Goal: Check status: Check status

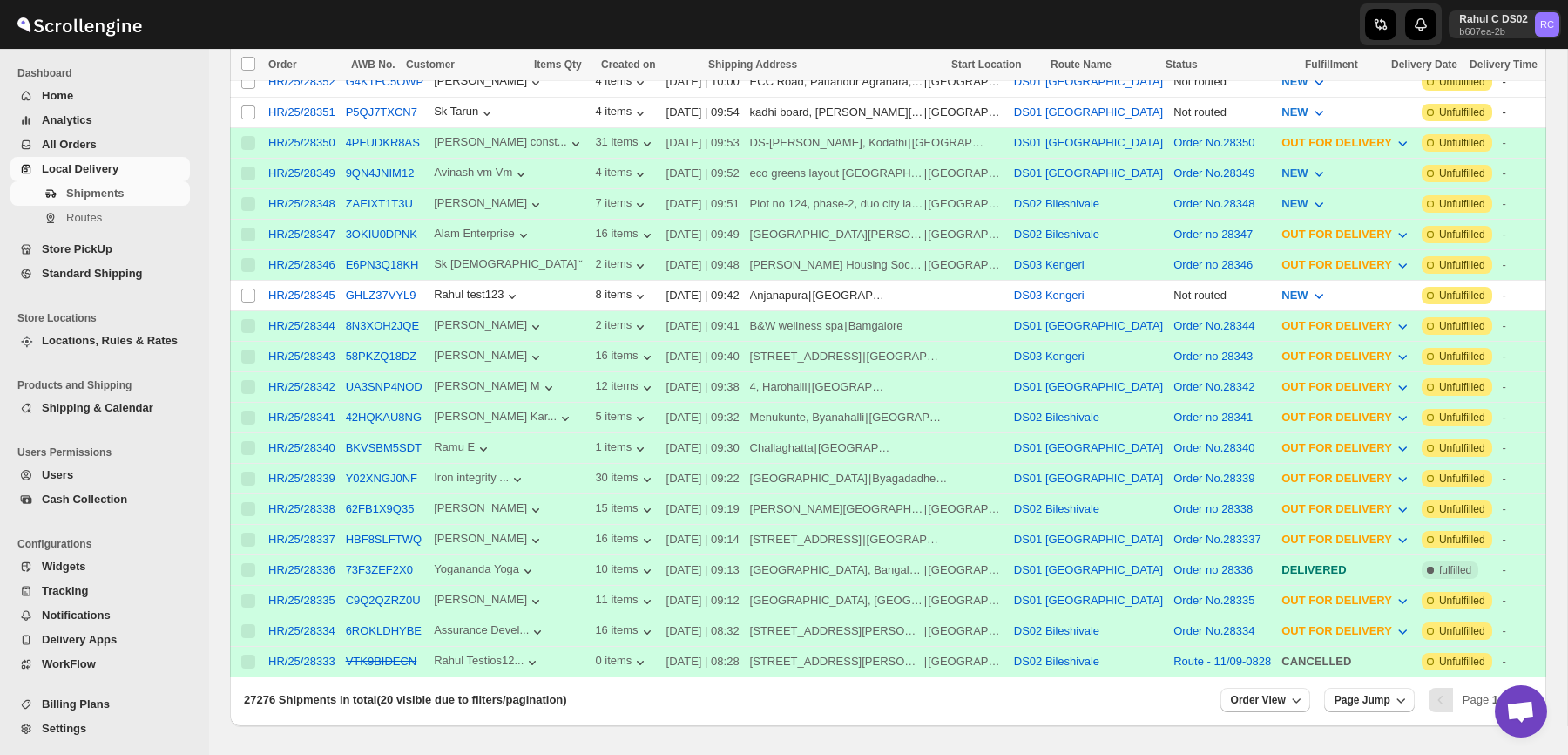
scroll to position [503, 0]
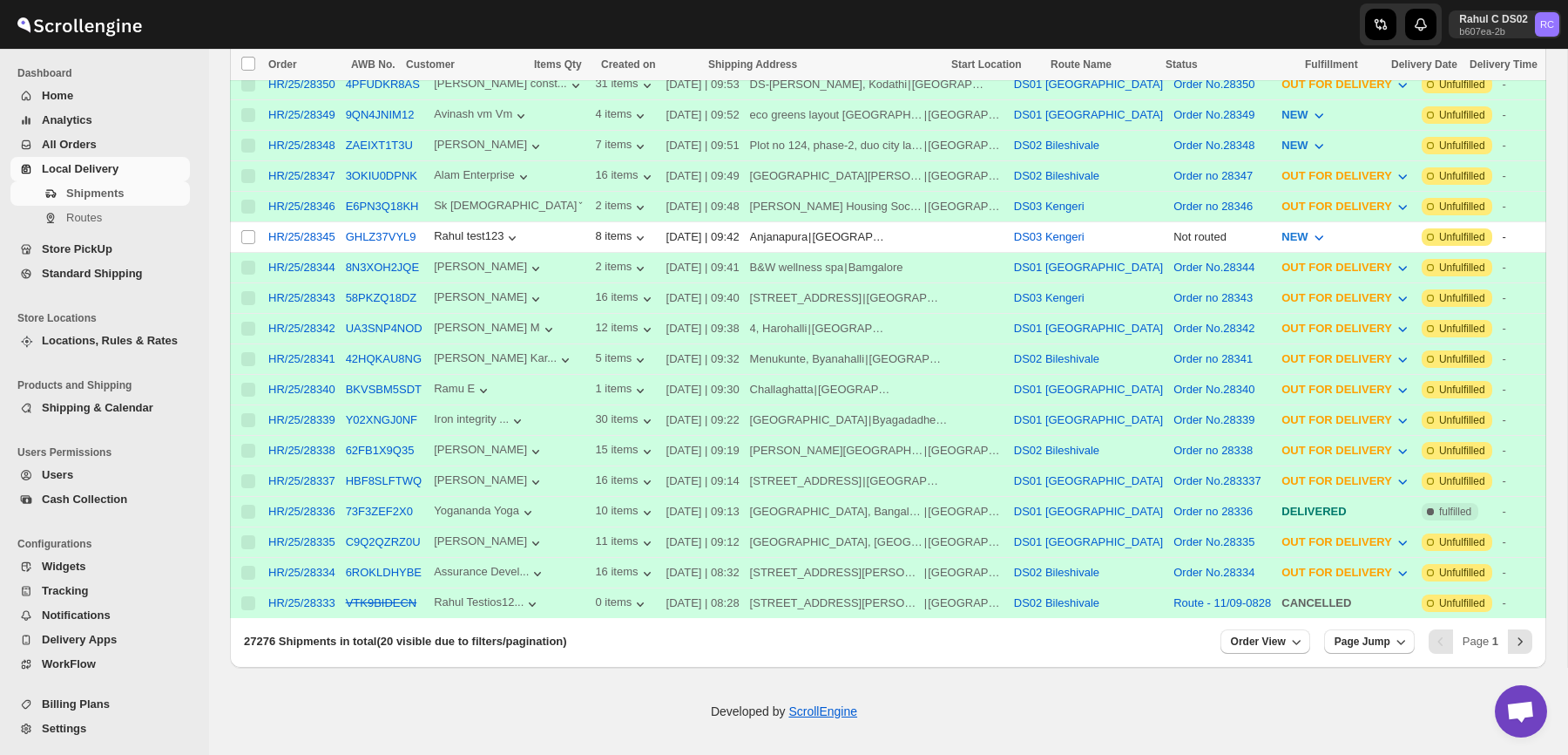
click at [1515, 660] on div "27276 Shipments in total (20 visible due to filters/pagination) Order View Page…" at bounding box center [888, 644] width 1316 height 45
click at [1518, 652] on button "Next" at bounding box center [1519, 641] width 25 height 25
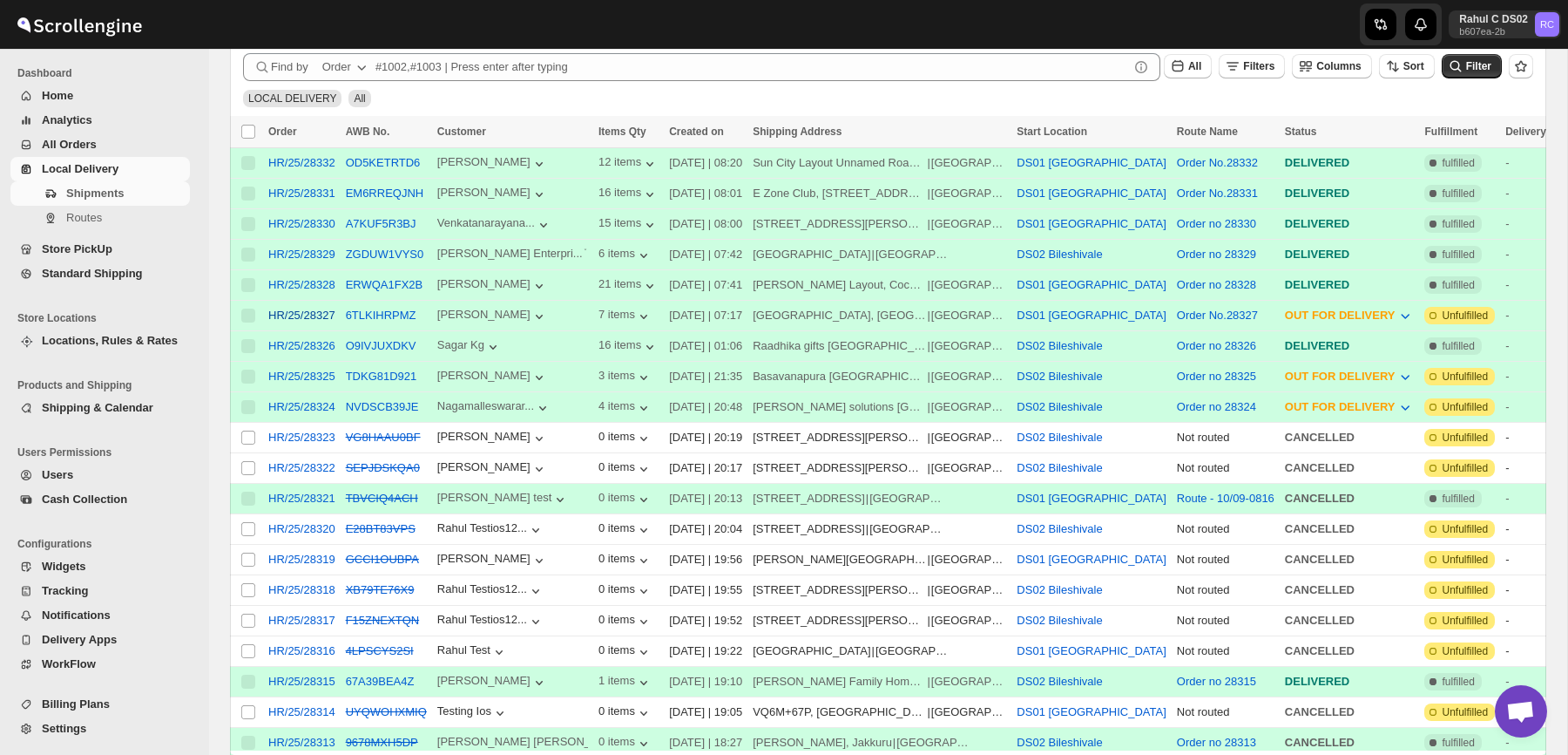
scroll to position [348, 0]
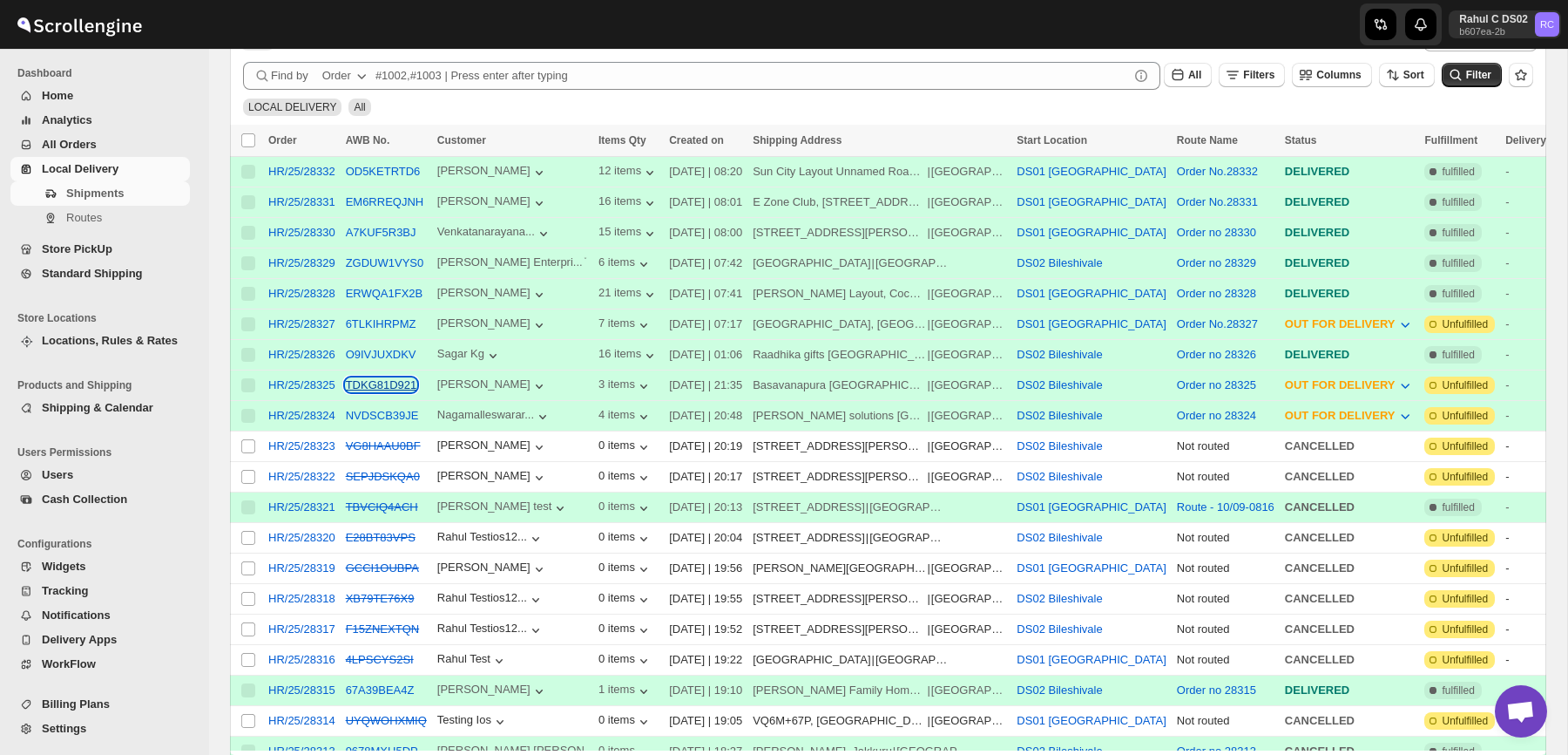
click at [409, 382] on button "TDKG81D921" at bounding box center [382, 385] width 72 height 13
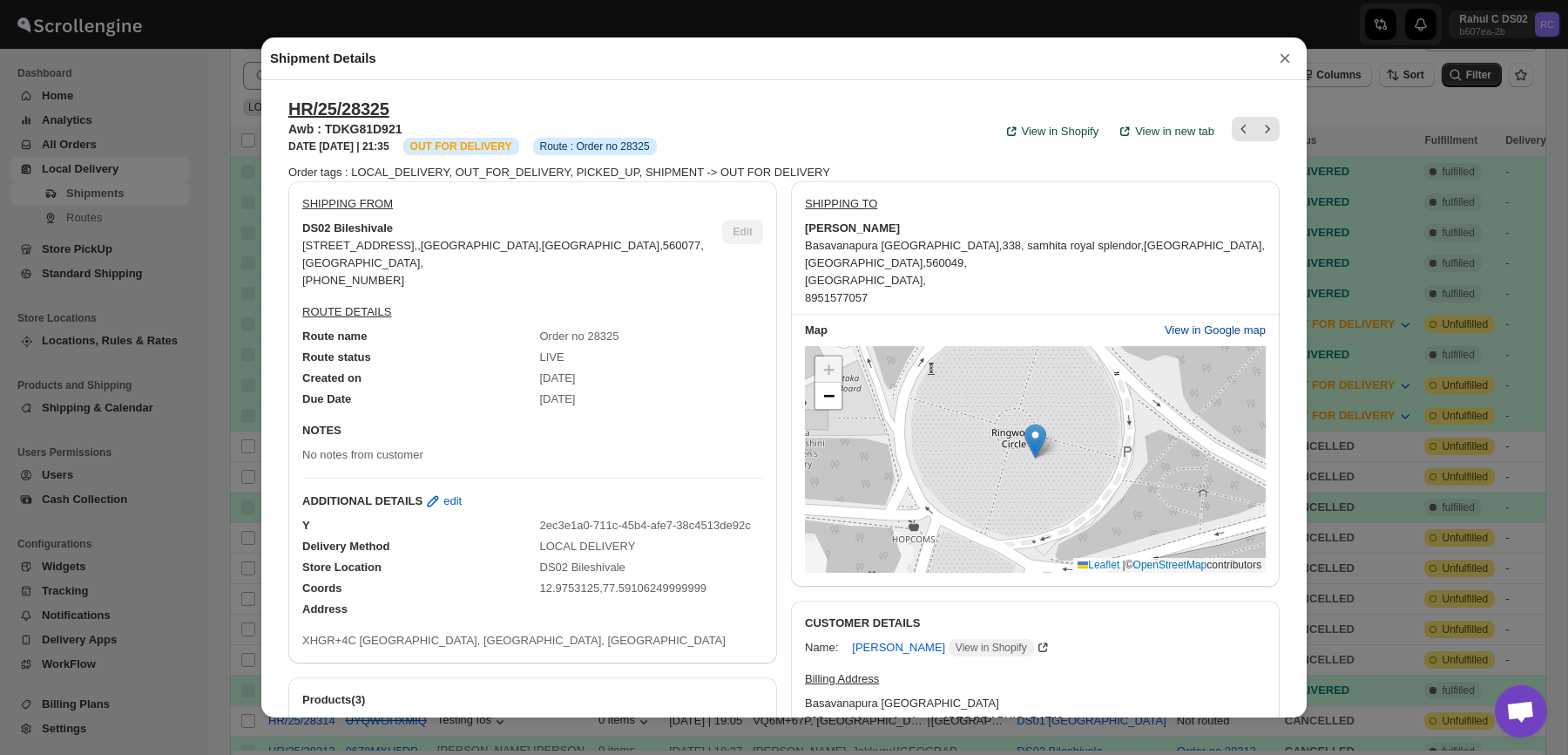
click at [1217, 322] on span "View in Google map" at bounding box center [1215, 330] width 101 height 17
click at [655, 38] on div "Shipment Details ×" at bounding box center [784, 59] width 1046 height 42
click at [210, 117] on div "Shipment Details × HR/25/28325 Awb : TDKG81D921 DATE 10-Sep-25 | 21:35 Info OUT…" at bounding box center [784, 378] width 1568 height 755
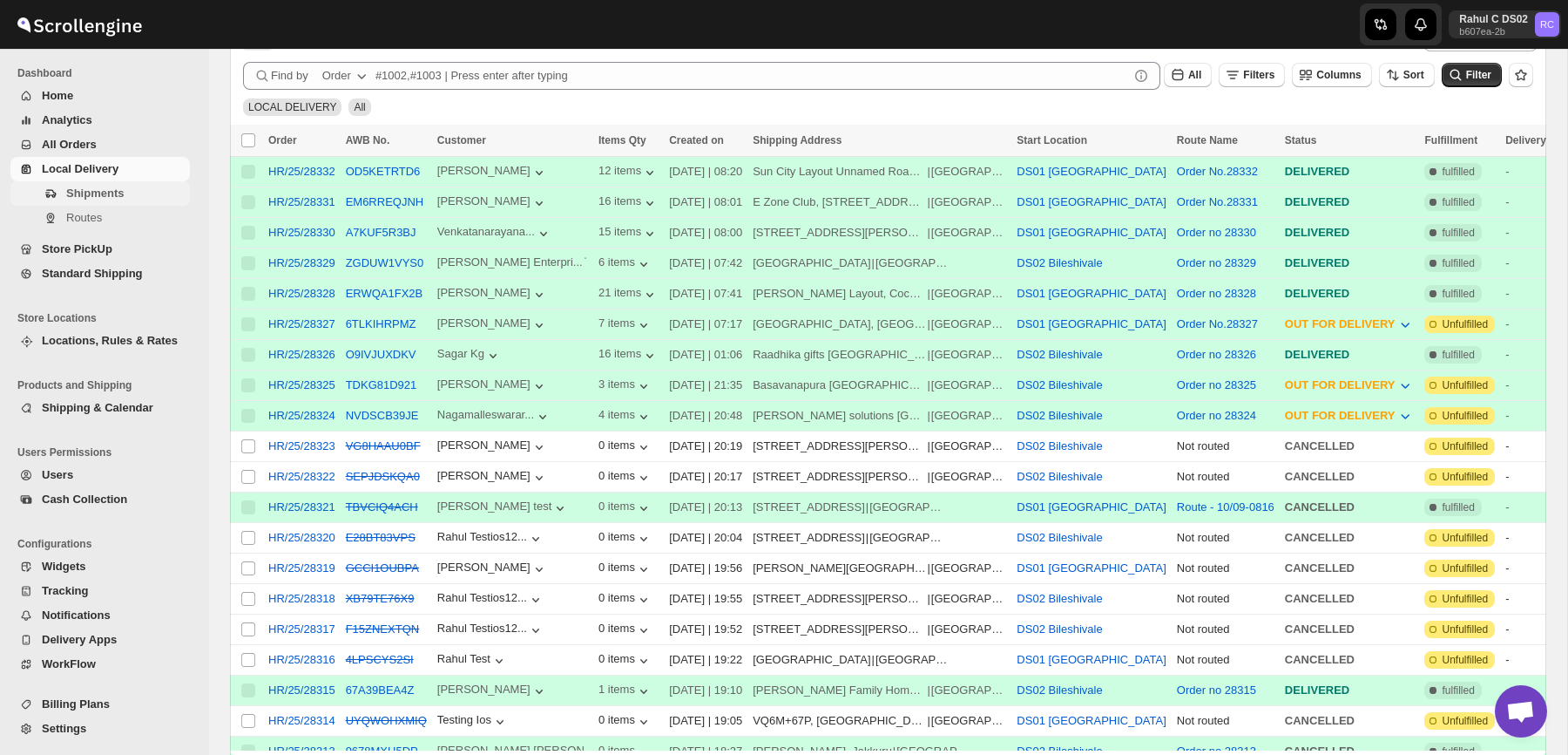
click at [151, 191] on span "Shipments" at bounding box center [126, 193] width 120 height 17
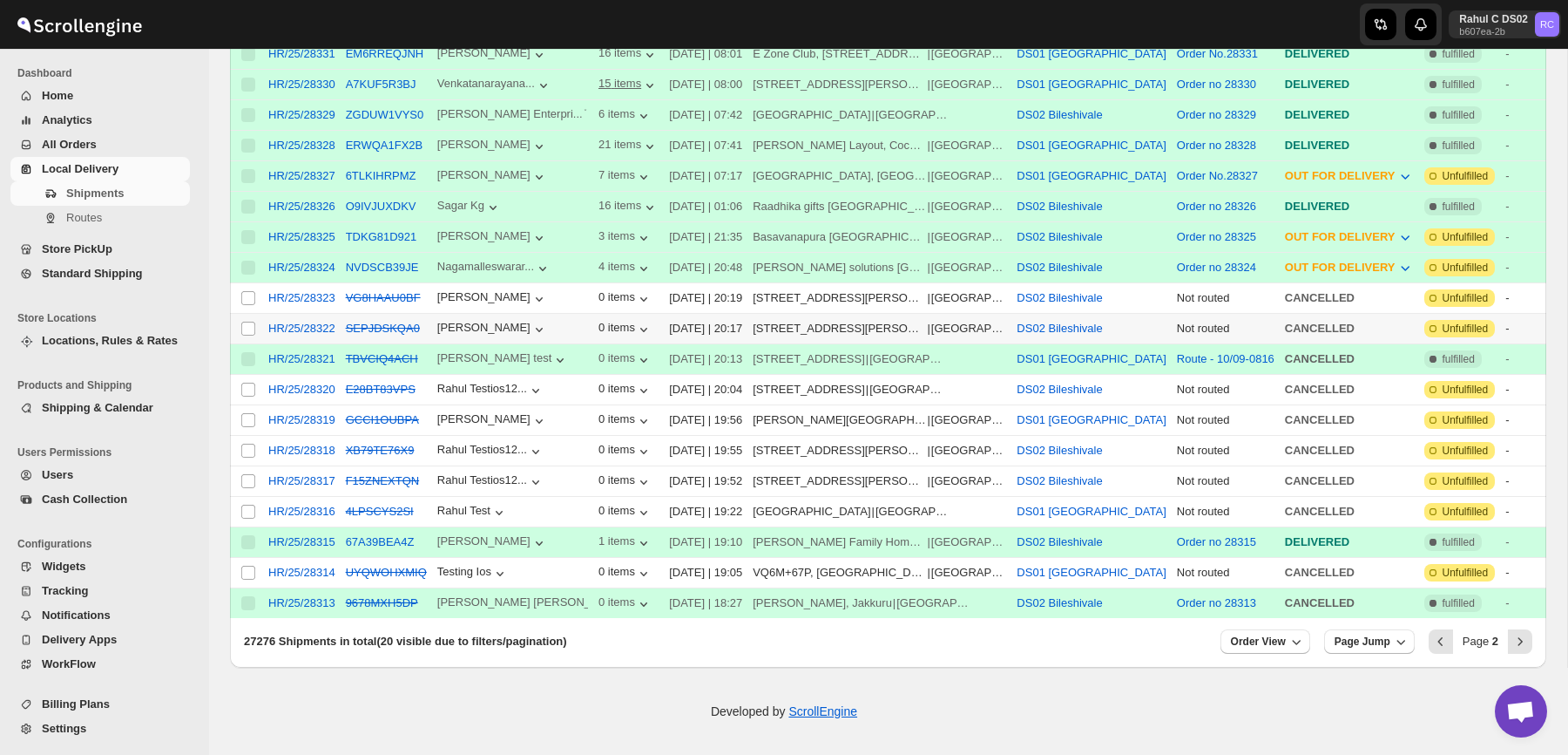
scroll to position [0, 0]
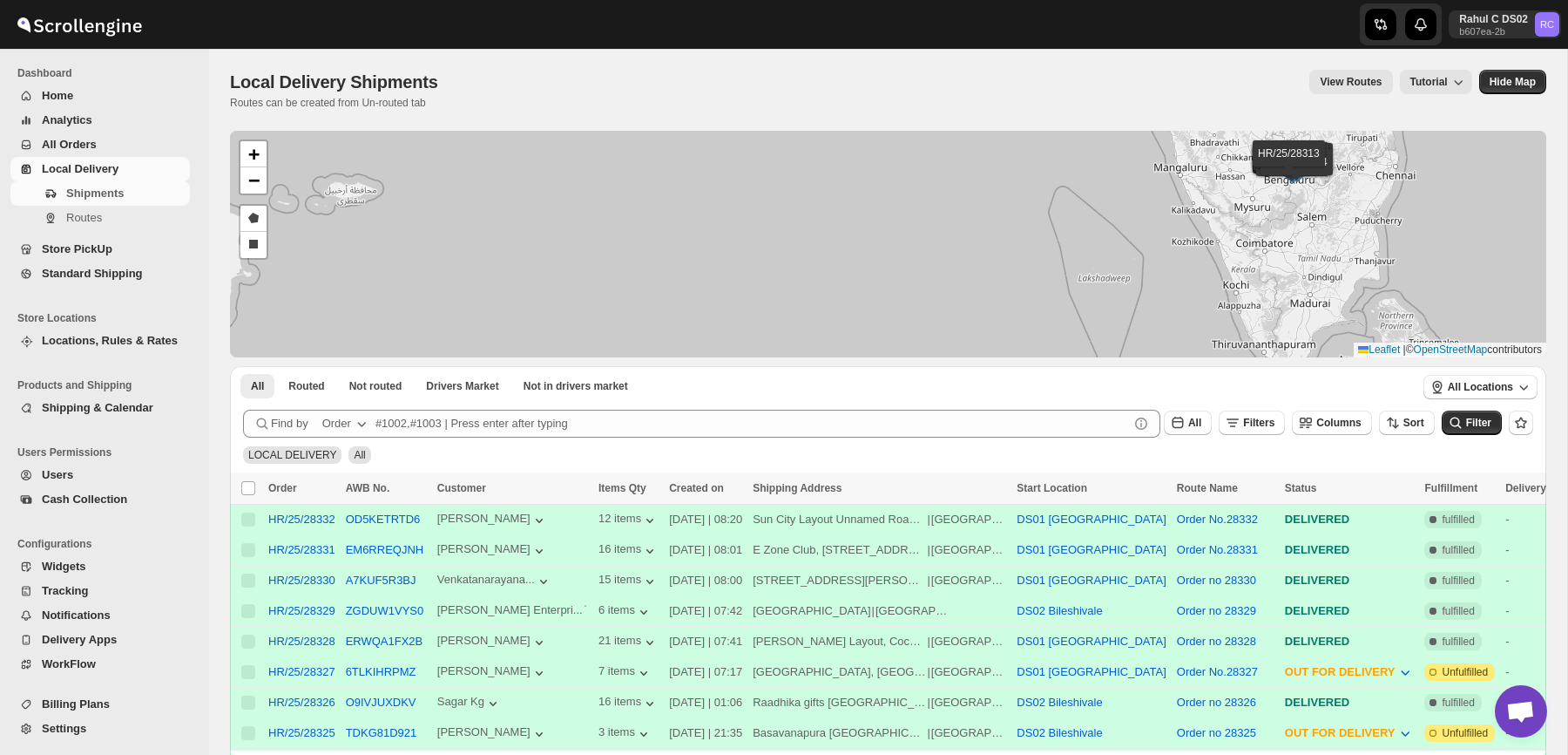
click at [570, 460] on div "LOCAL DELIVERY All" at bounding box center [884, 447] width 1297 height 33
click at [116, 195] on span "Shipments" at bounding box center [95, 193] width 58 height 13
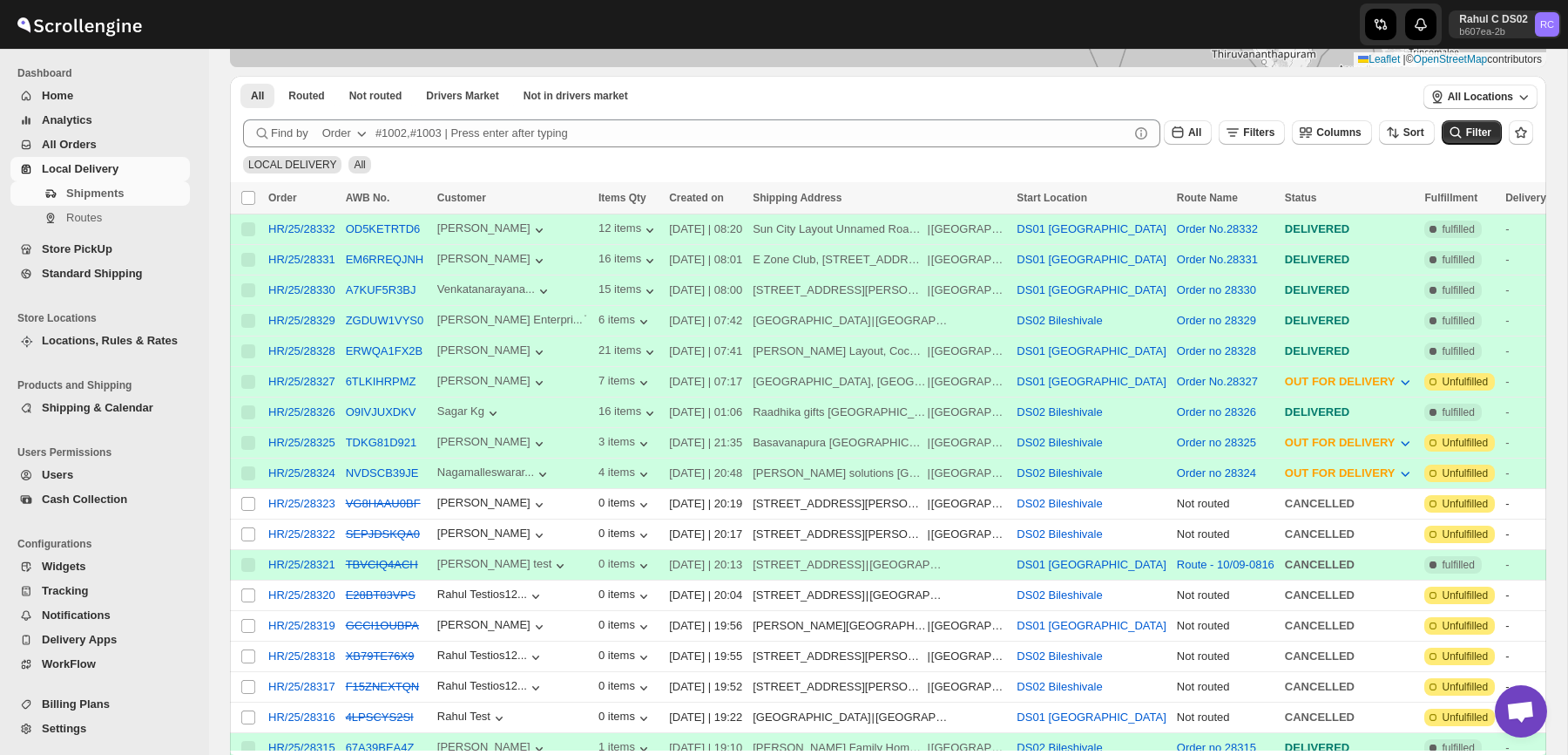
scroll to position [503, 0]
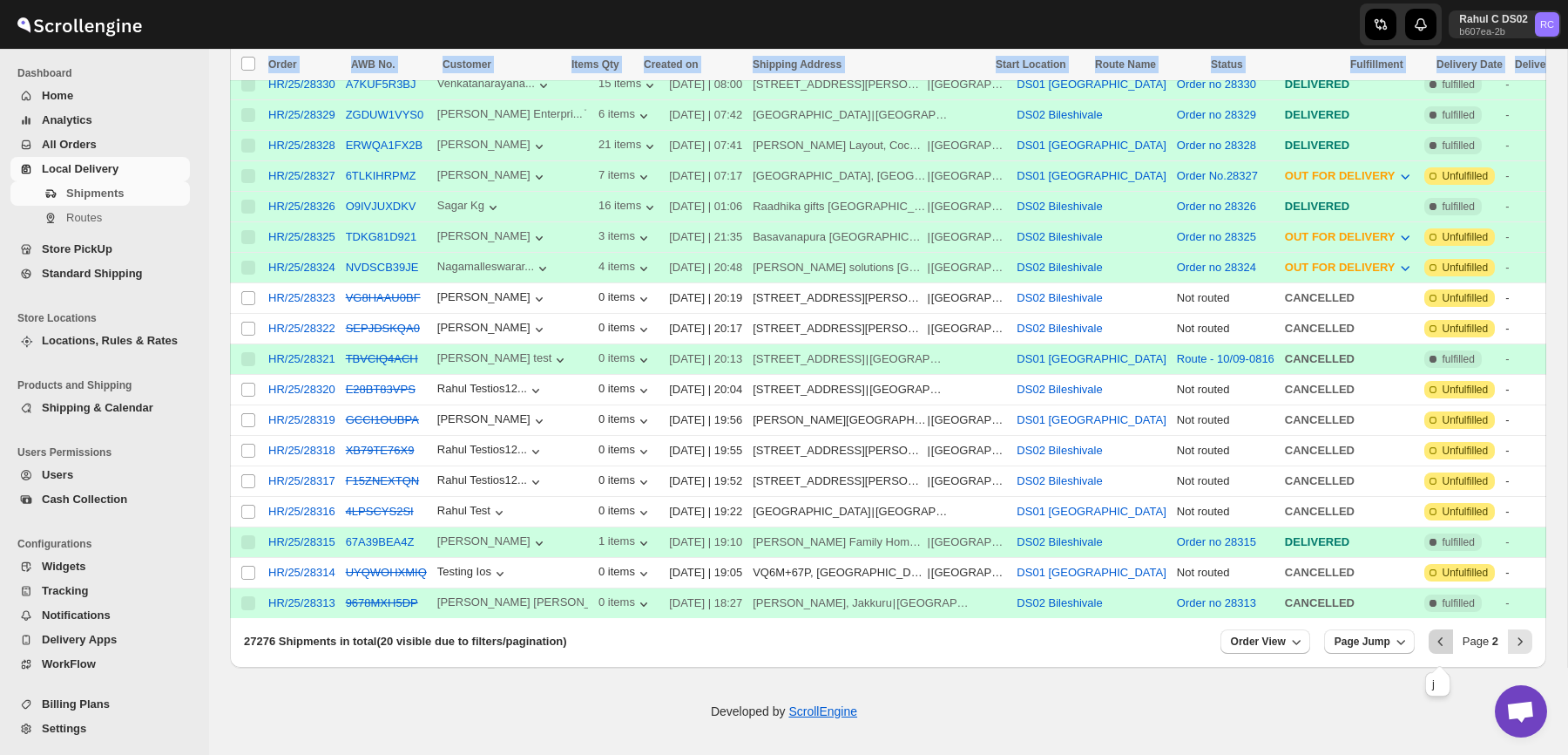
click at [1441, 635] on icon "Previous" at bounding box center [1440, 641] width 17 height 17
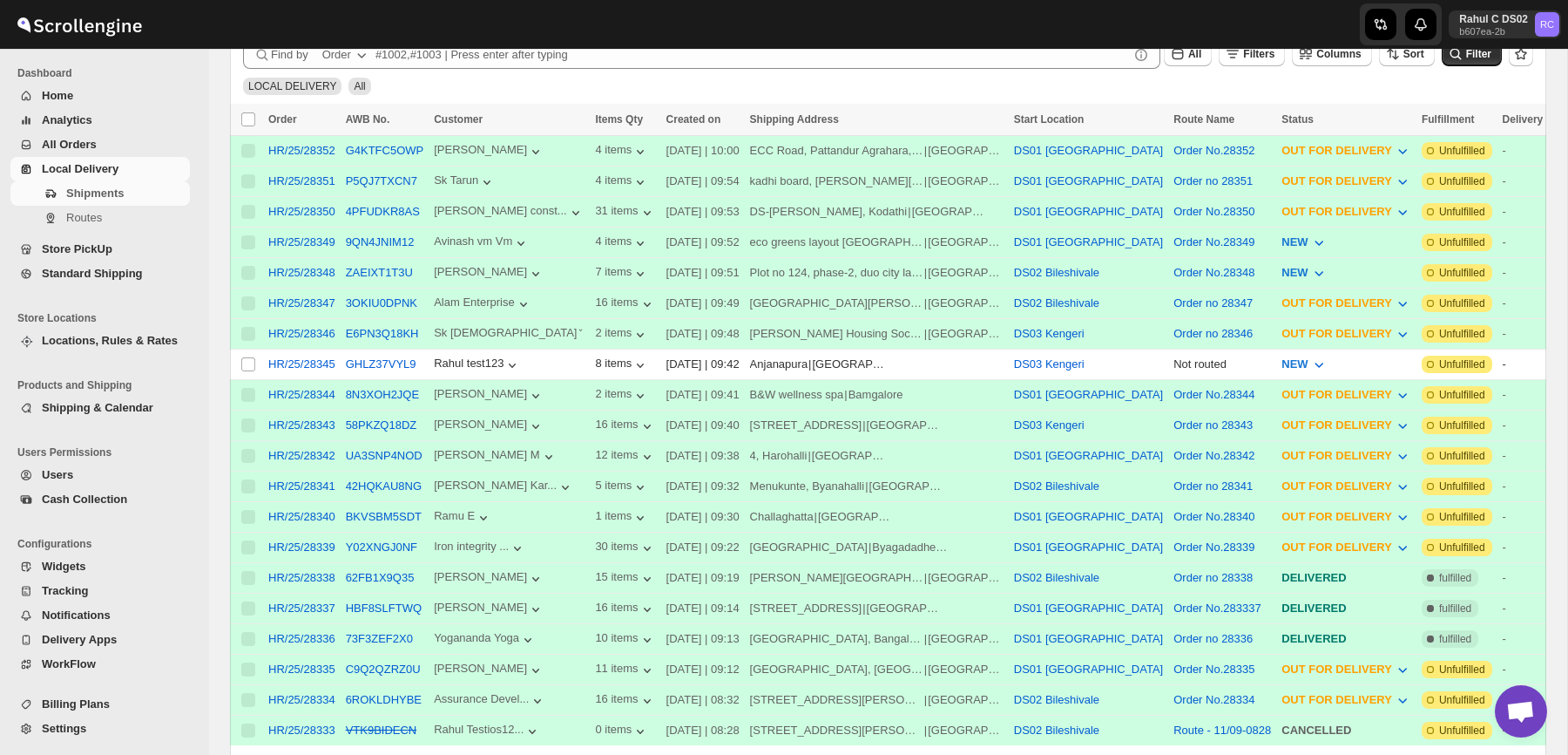
scroll to position [373, 0]
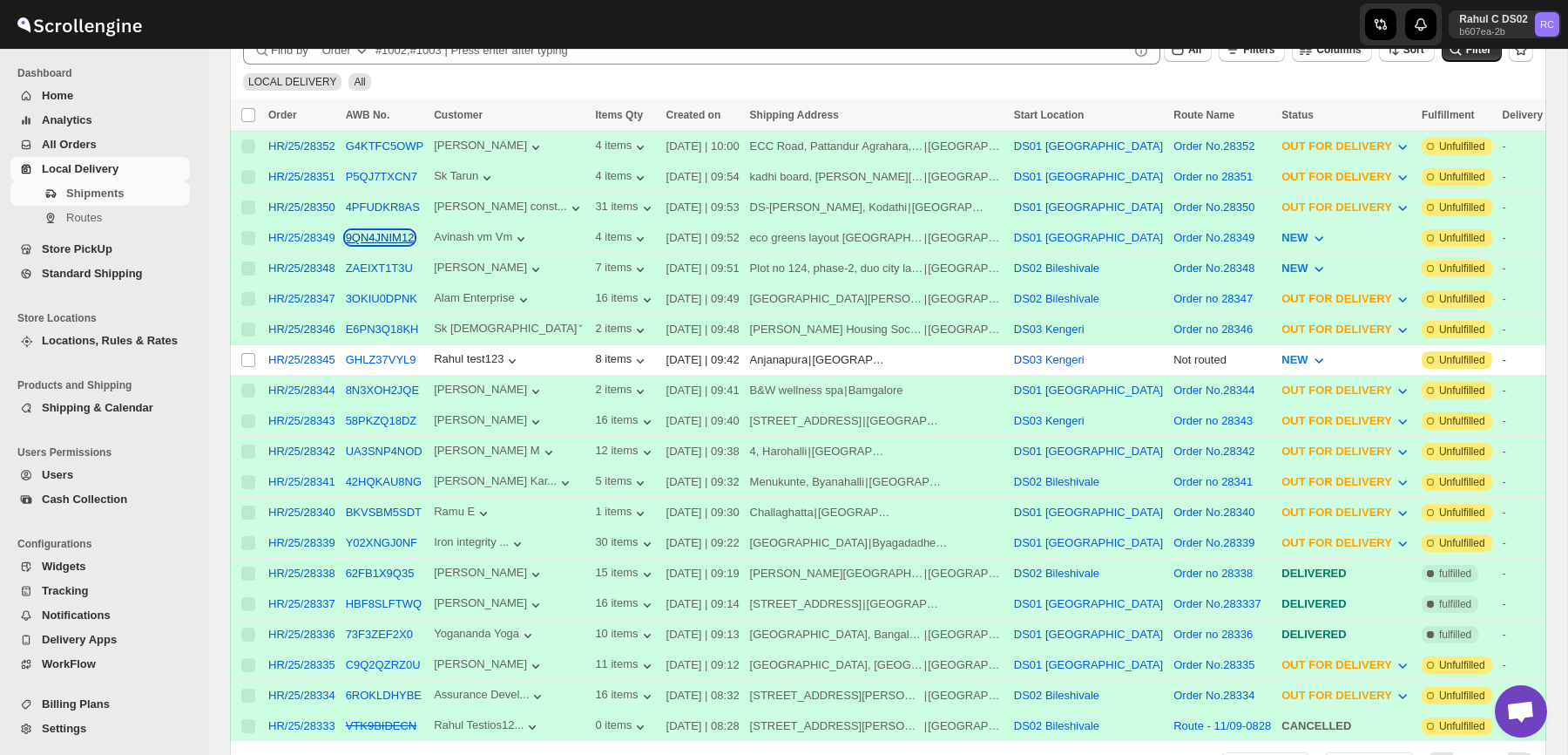
click at [384, 237] on button "9QN4JNIM12" at bounding box center [380, 237] width 69 height 13
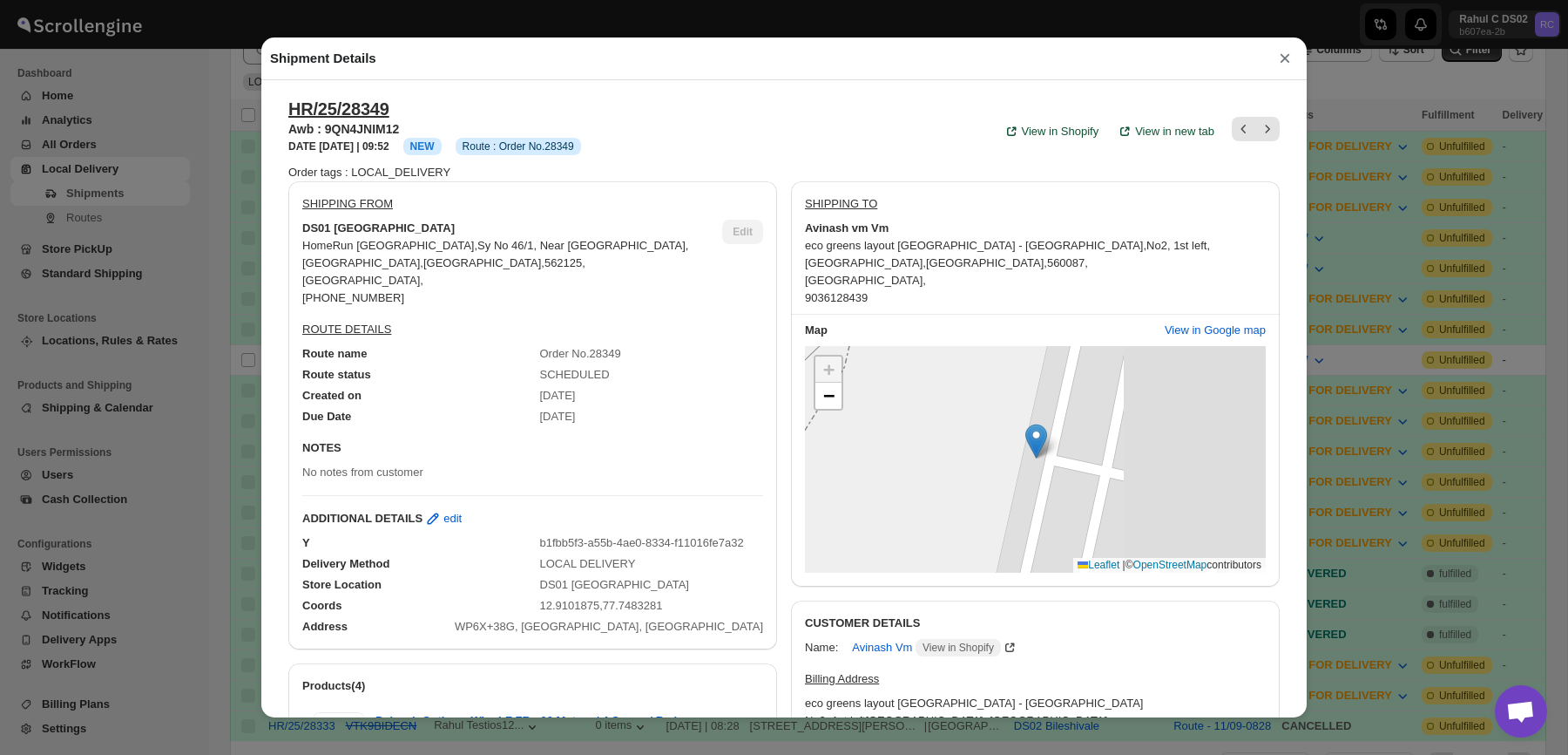
scroll to position [33, 0]
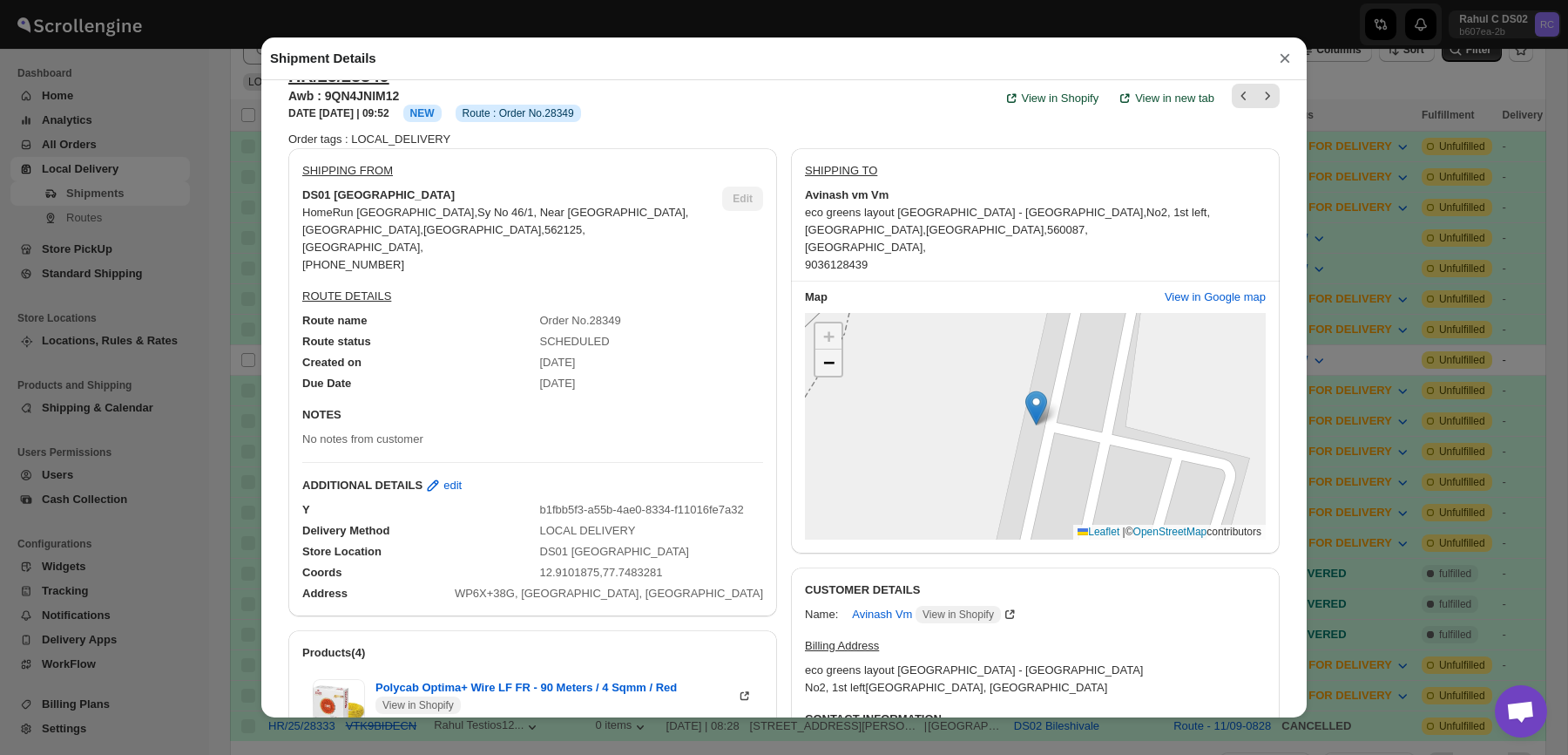
click at [825, 371] on span "−" at bounding box center [829, 362] width 11 height 22
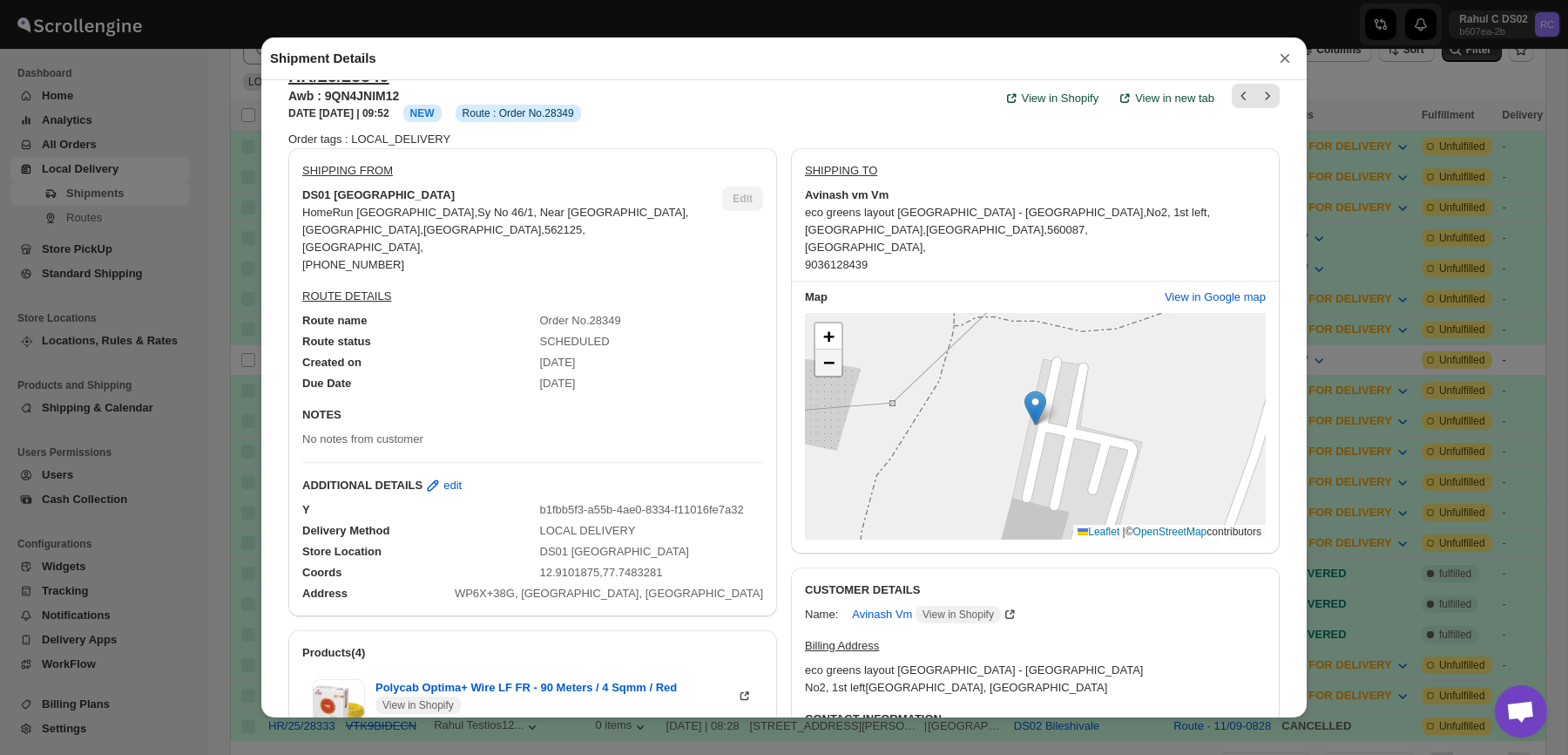
click at [825, 371] on span "−" at bounding box center [829, 362] width 11 height 22
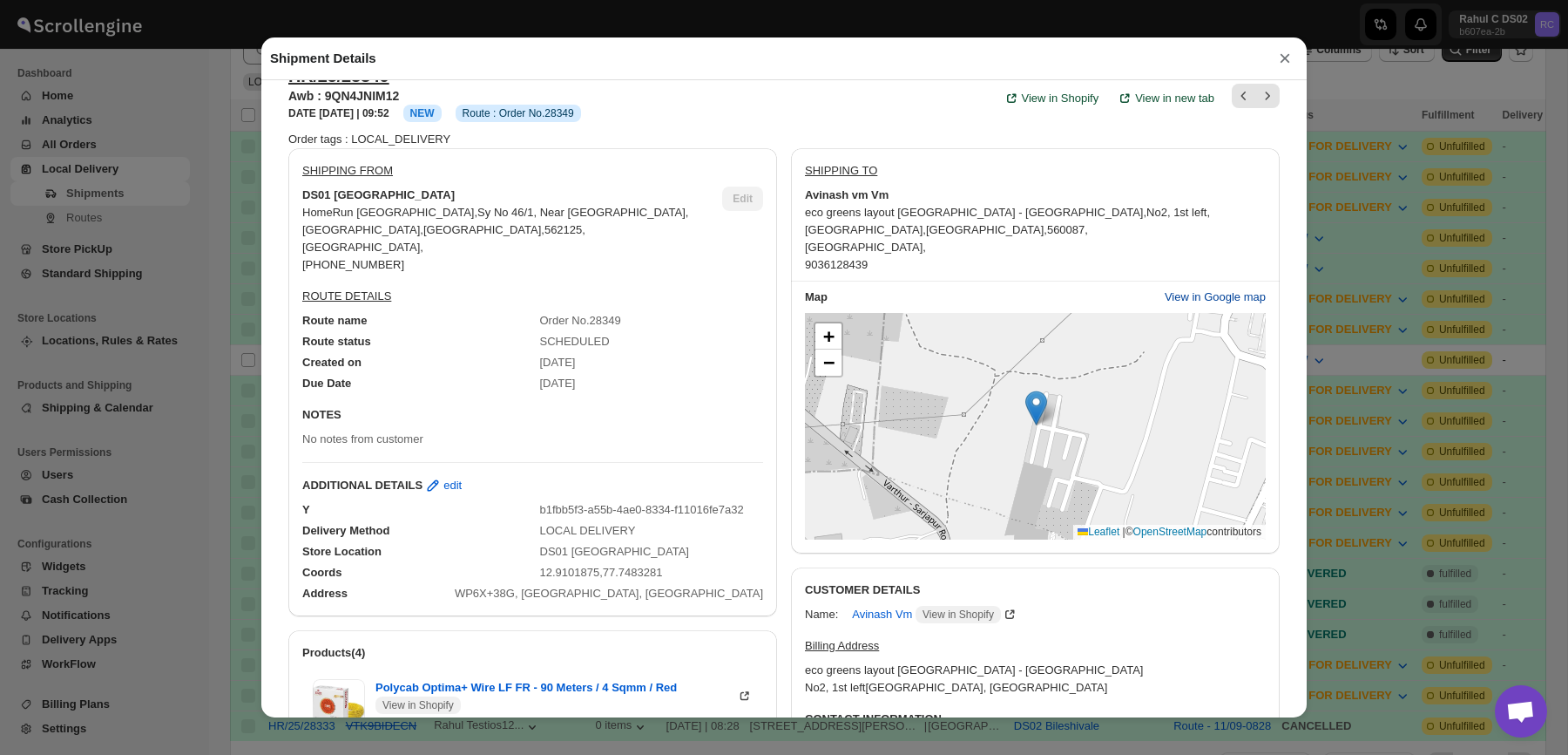
click at [1246, 294] on span "View in Google map" at bounding box center [1215, 297] width 101 height 17
